Goal: Information Seeking & Learning: Learn about a topic

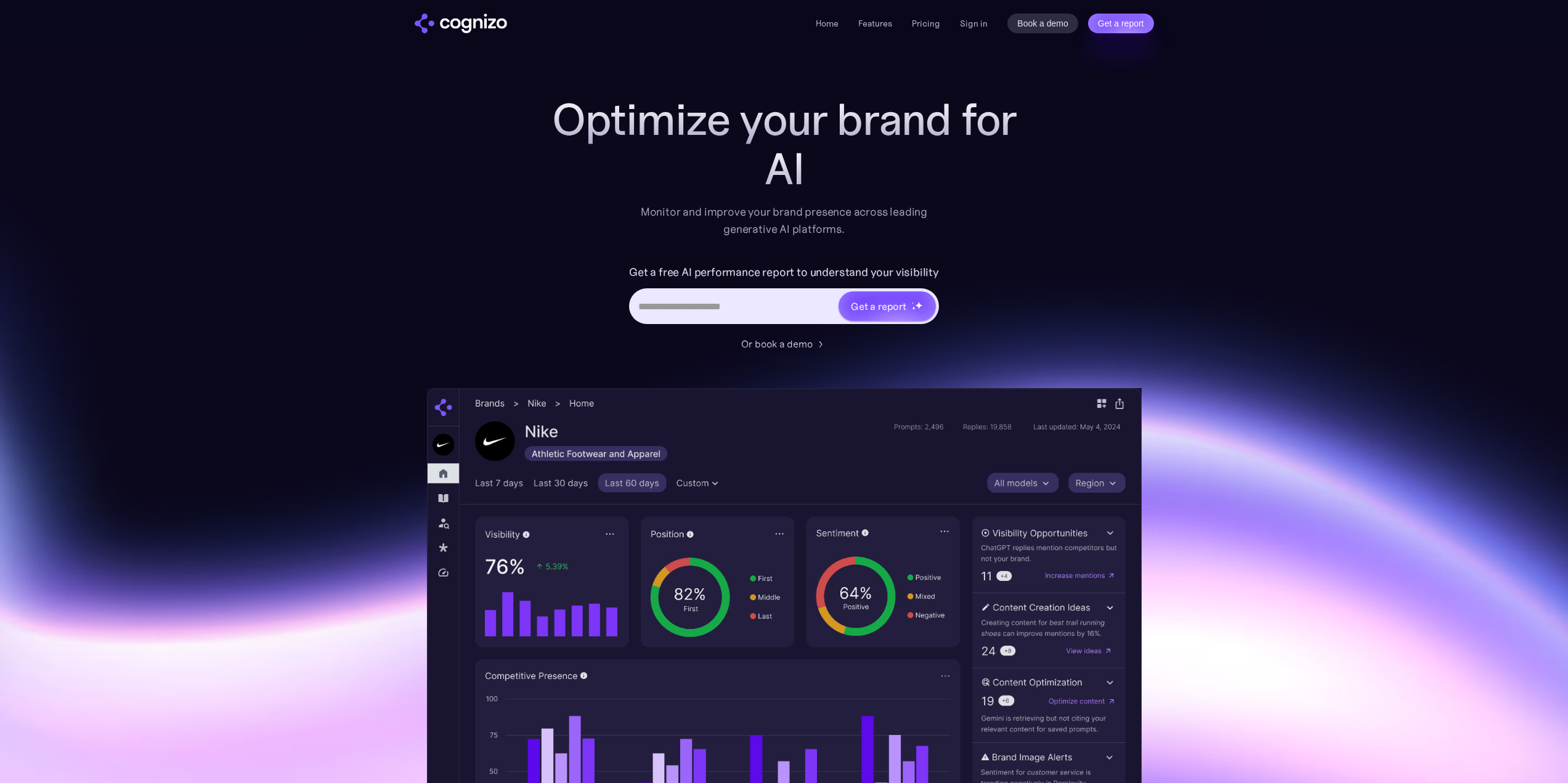
click at [457, 198] on div "Optimize your brand for AI Monitor and improve your brand presence across leadi…" at bounding box center [784, 499] width 715 height 809
click at [224, 355] on section "Optimize your brand for Claud Monitor and improve your brand presence across le…" at bounding box center [784, 499] width 1568 height 809
click at [529, 207] on div "Optimize your brand for Perplexity Monitor and improve your brand presence acro…" at bounding box center [784, 499] width 715 height 809
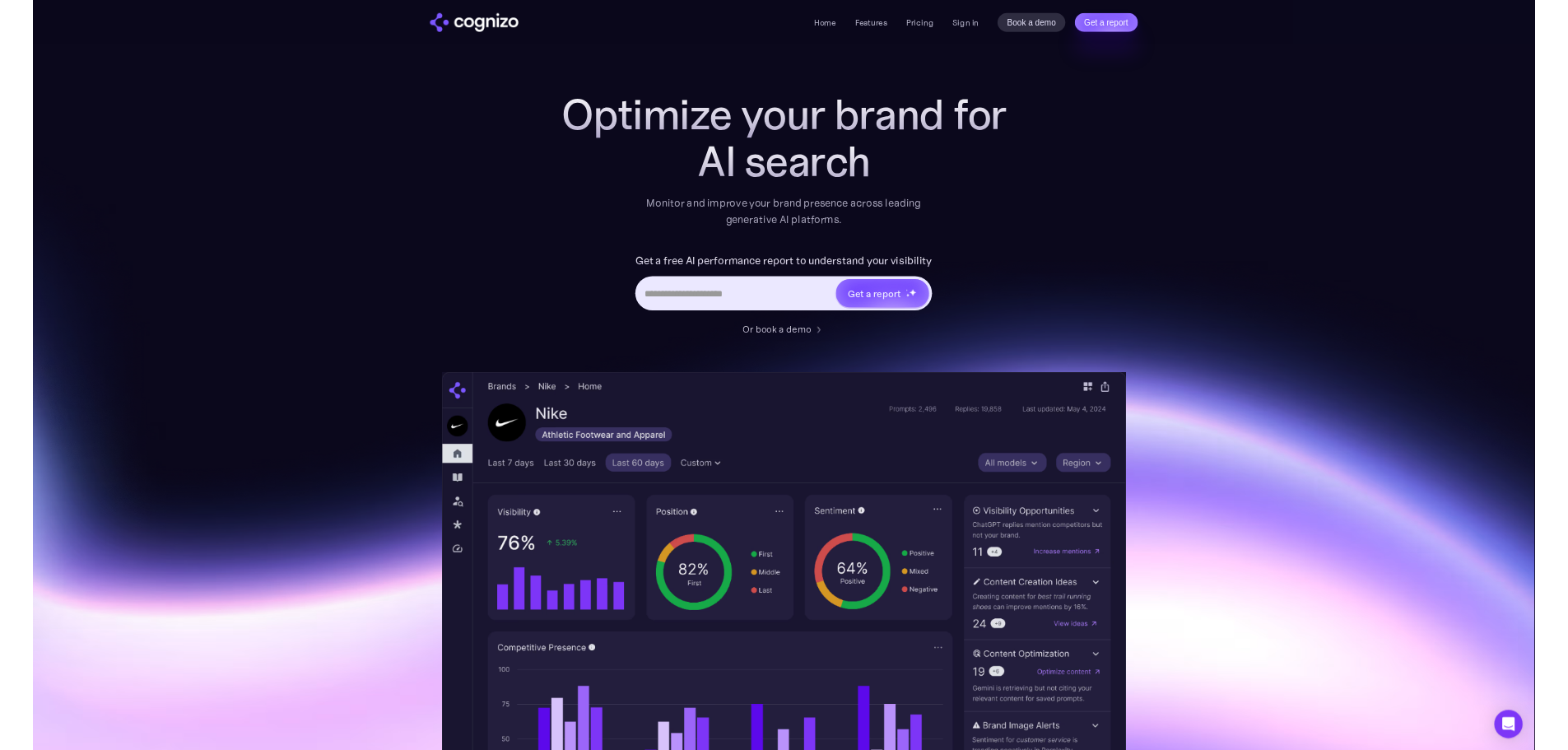
scroll to position [1025, 0]
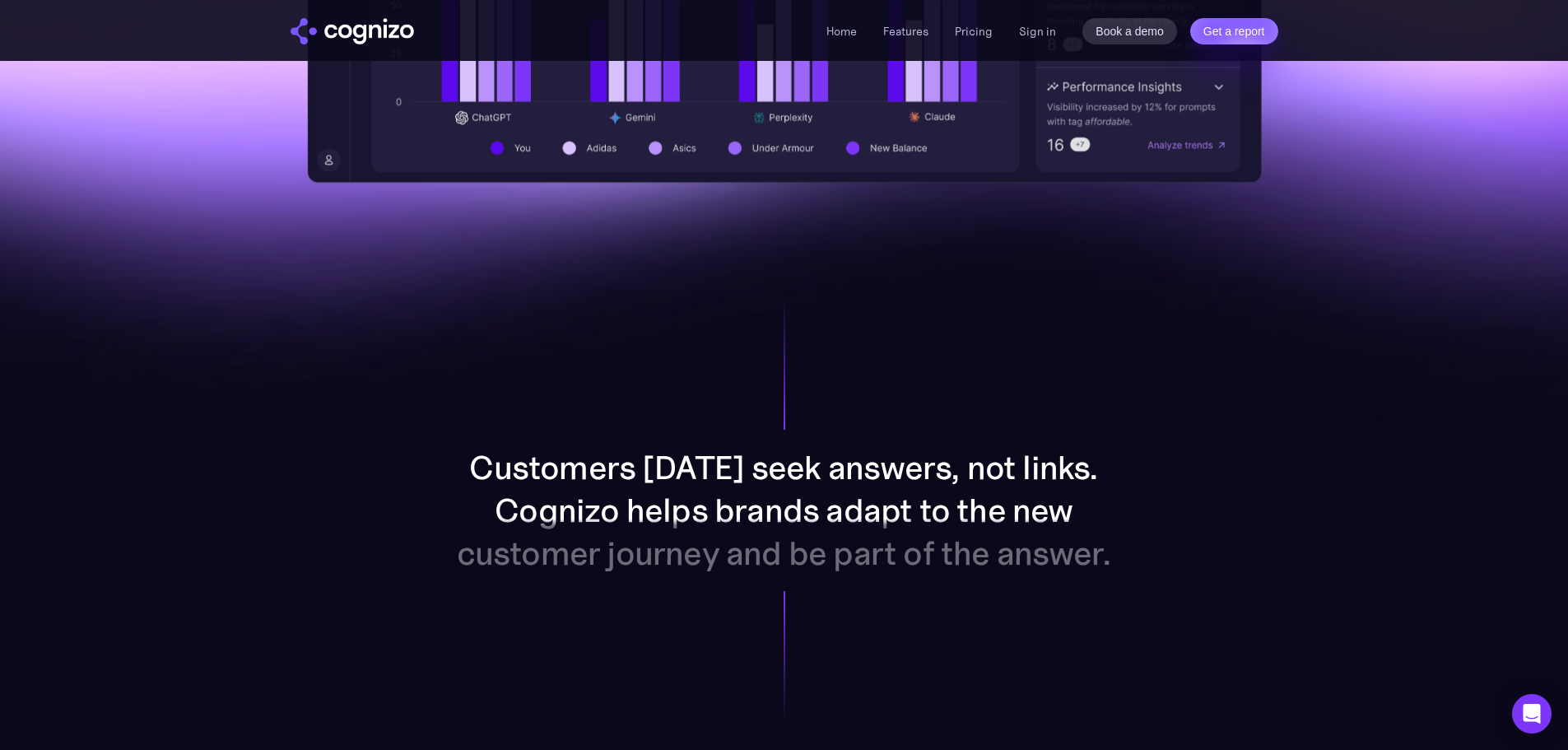
click at [431, 551] on div "Customers [DATE] seek answers, not links. Cognizo helps brands adapt to the new…" at bounding box center [784, 510] width 853 height 523
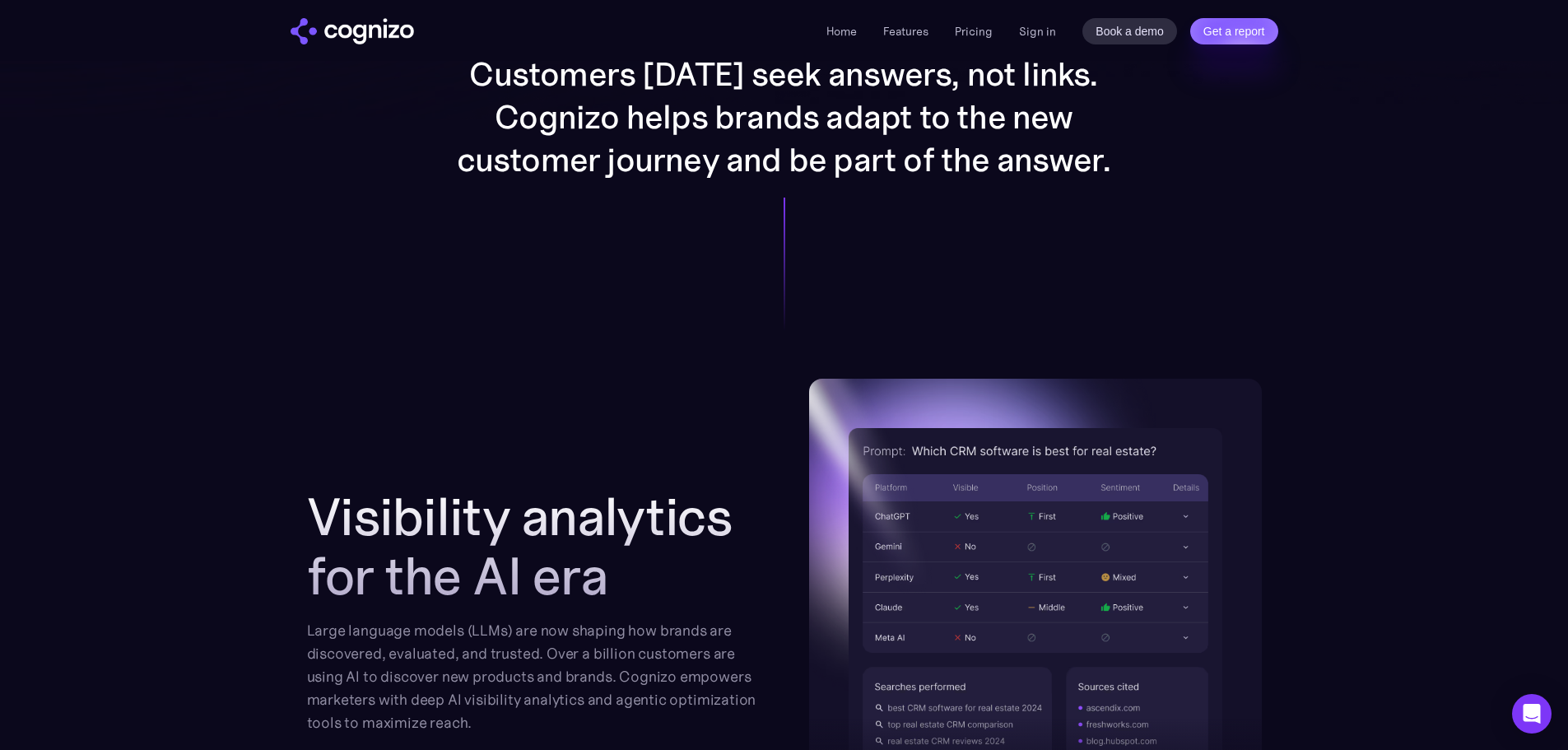
click at [416, 346] on div "Customers [DATE] seek answers, not links. Cognizo helps brands adapt to the new…" at bounding box center [784, 117] width 853 height 523
click at [28, 405] on section "Visibility analytics for the AI era Large language models (LLMs) are now shapin…" at bounding box center [784, 712] width 1568 height 668
